Goal: Task Accomplishment & Management: Use online tool/utility

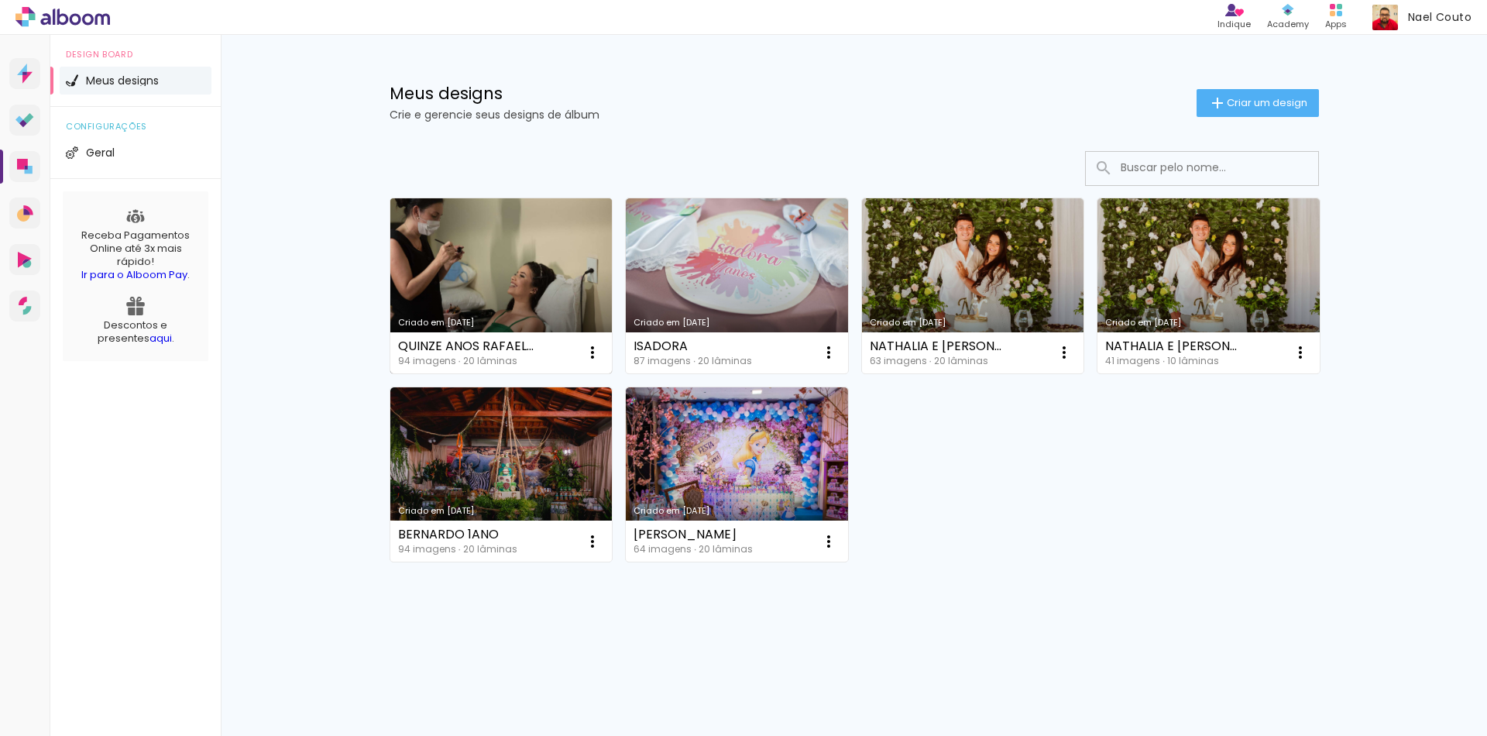
click at [502, 280] on link "Criado em [DATE]" at bounding box center [501, 285] width 222 height 175
